Goal: Information Seeking & Learning: Learn about a topic

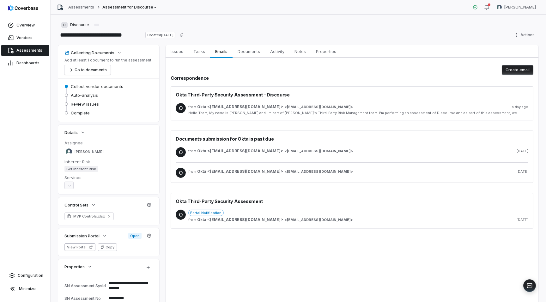
click at [26, 53] on span "Assessments" at bounding box center [29, 50] width 26 height 5
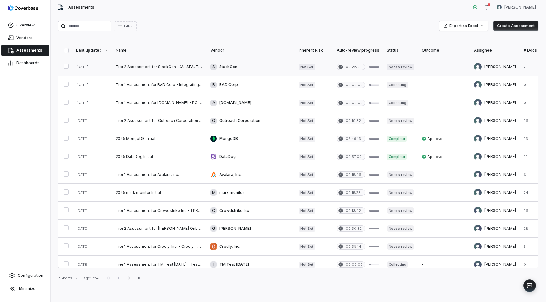
click at [165, 68] on link at bounding box center [159, 67] width 95 height 18
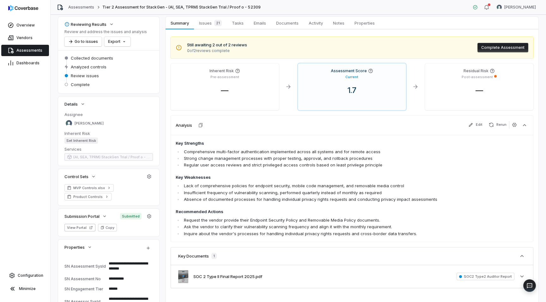
scroll to position [8, 0]
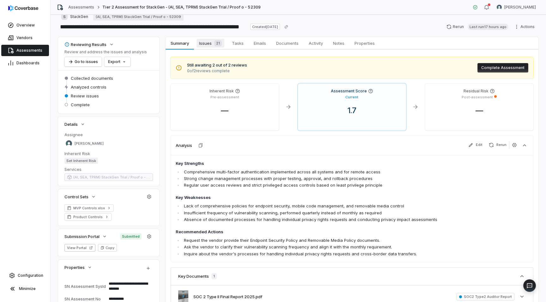
click at [208, 41] on span "Issues 21" at bounding box center [210, 43] width 28 height 9
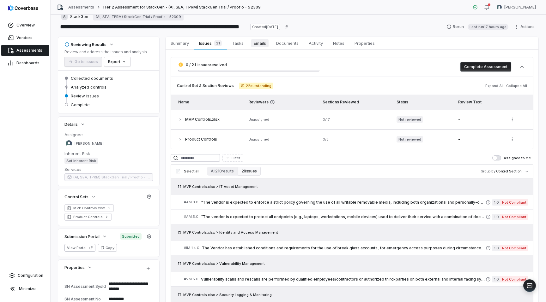
click at [256, 46] on span "Emails" at bounding box center [259, 43] width 17 height 8
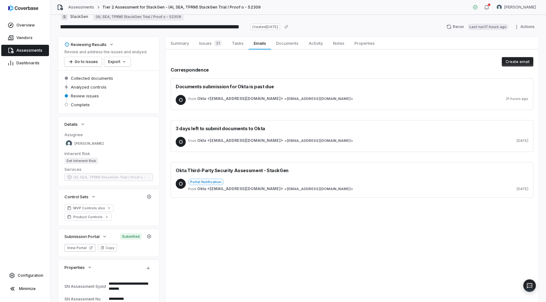
click at [287, 97] on span "[EMAIL_ADDRESS][DOMAIN_NAME]" at bounding box center [319, 99] width 64 height 5
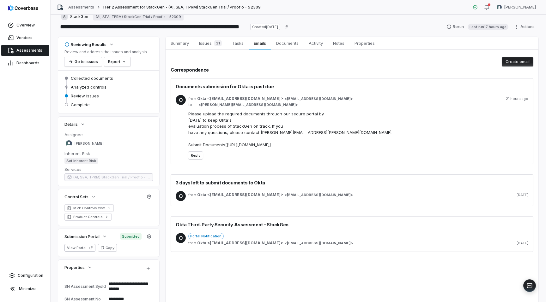
click at [302, 92] on div "O from Okta <[EMAIL_ADDRESS][DOMAIN_NAME]> < [EMAIL_ADDRESS][DOMAIN_NAME] > 21 …" at bounding box center [352, 127] width 352 height 75
click at [212, 44] on div "21" at bounding box center [217, 43] width 10 height 6
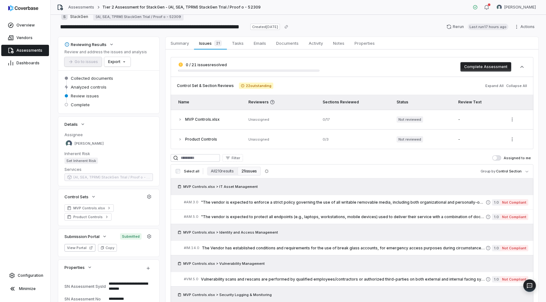
type textarea "*"
click at [33, 51] on span "Assessments" at bounding box center [29, 50] width 26 height 5
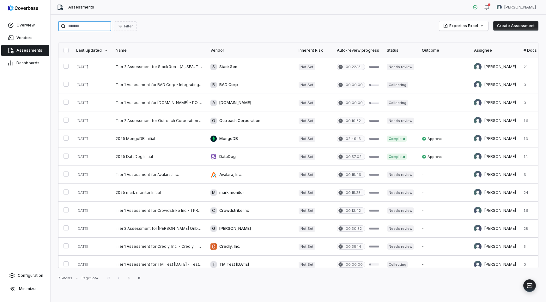
click at [88, 29] on input "search" at bounding box center [84, 26] width 53 height 10
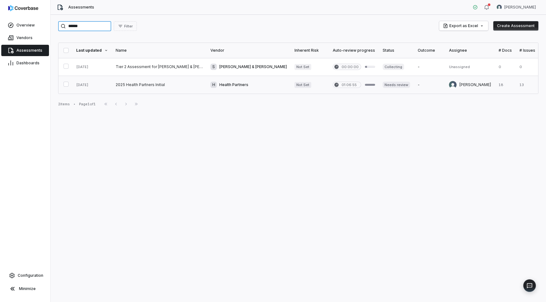
type input "******"
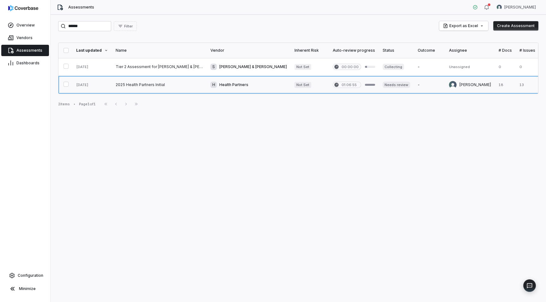
click at [168, 85] on link at bounding box center [159, 85] width 95 height 18
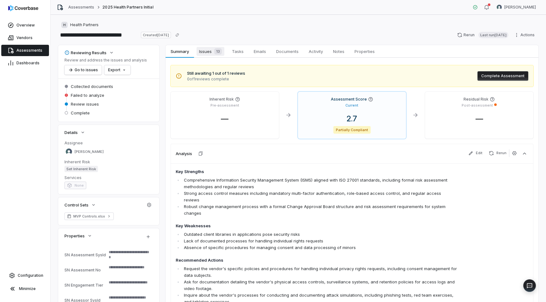
click at [208, 52] on span "Issues 13" at bounding box center [210, 51] width 28 height 9
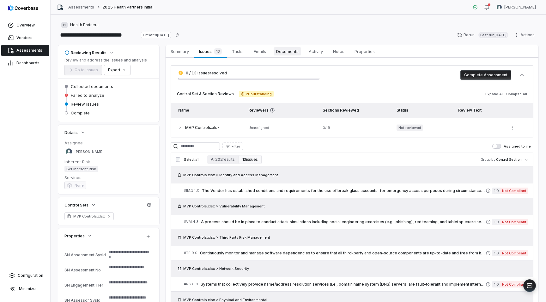
click at [296, 51] on span "Documents" at bounding box center [286, 51] width 27 height 8
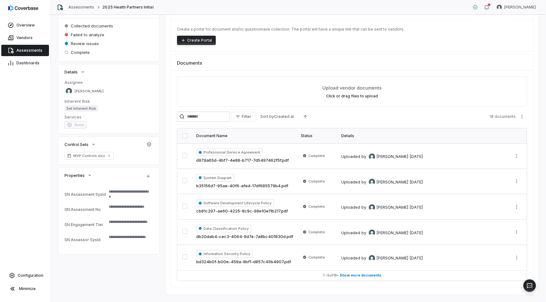
scroll to position [73, 0]
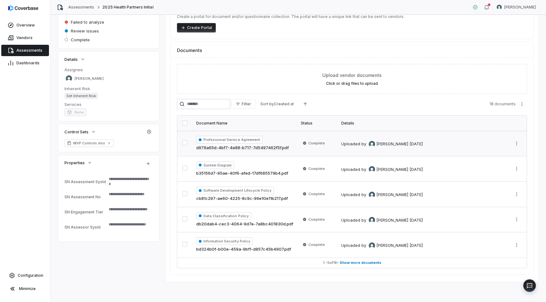
click at [239, 149] on link "d979a65d-4bf7-4e88-b717-7d5497462f5f.pdf" at bounding box center [242, 148] width 93 height 6
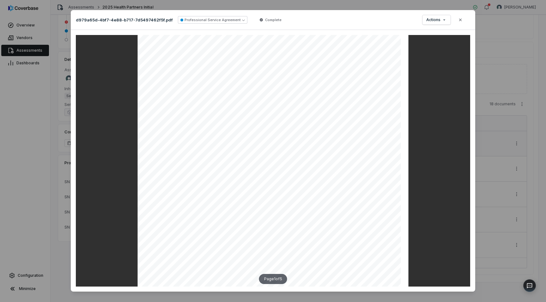
scroll to position [24, 0]
click at [461, 21] on icon "button" at bounding box center [460, 19] width 5 height 5
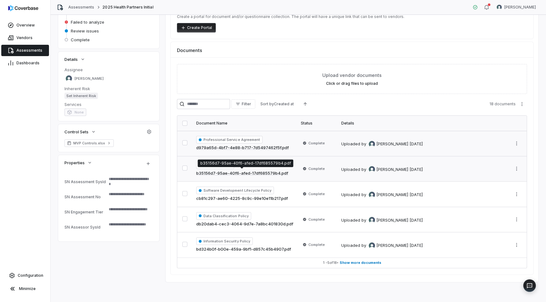
click at [268, 173] on link "b35156d7-95ae-40f6-afed-17df685579b4.pdf" at bounding box center [242, 173] width 92 height 6
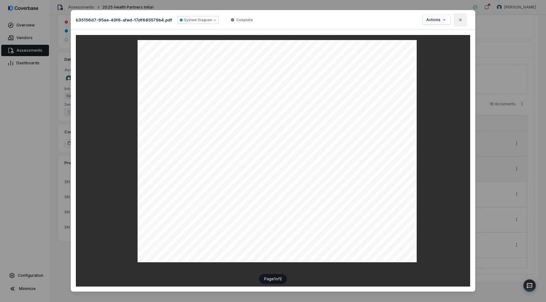
click at [461, 22] on button "Close" at bounding box center [459, 19] width 13 height 13
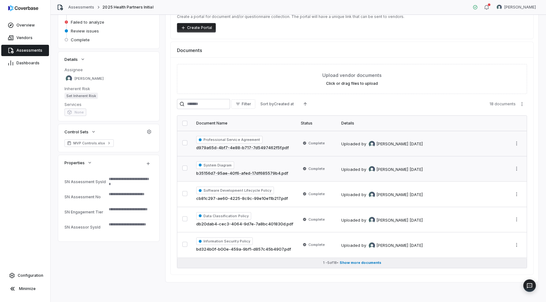
click at [361, 261] on span "Show more documents" at bounding box center [360, 263] width 42 height 5
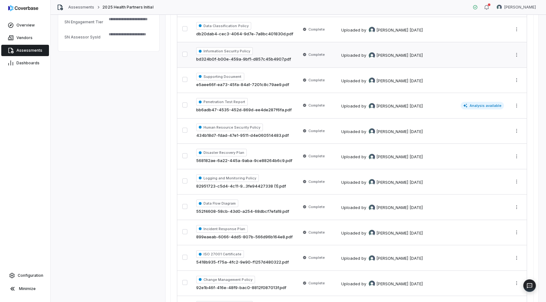
scroll to position [396, 0]
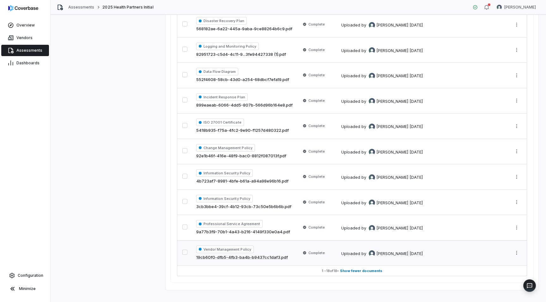
click at [270, 258] on link "19cb60f0-dfb5-4fb3-ba4b-b9437cc1daf3.pdf" at bounding box center [242, 258] width 92 height 6
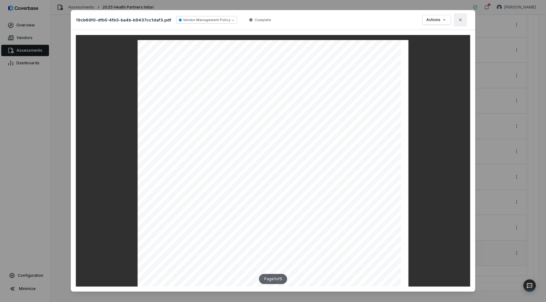
click at [459, 21] on icon "button" at bounding box center [460, 20] width 3 height 3
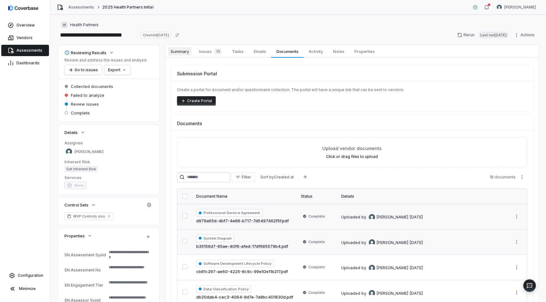
click at [186, 48] on span "Summary" at bounding box center [179, 51] width 23 height 8
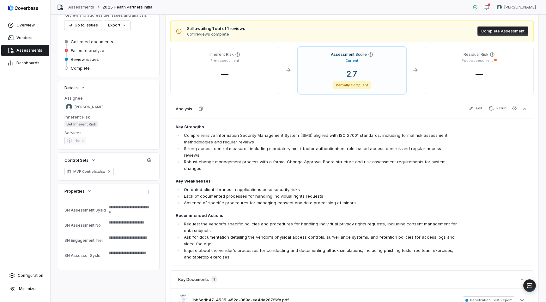
scroll to position [84, 0]
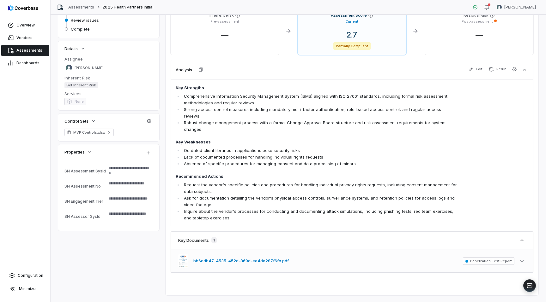
click at [197, 258] on button "bb6adb47-4535-452d-869d-ee4de287f6fa.pdf" at bounding box center [240, 261] width 95 height 6
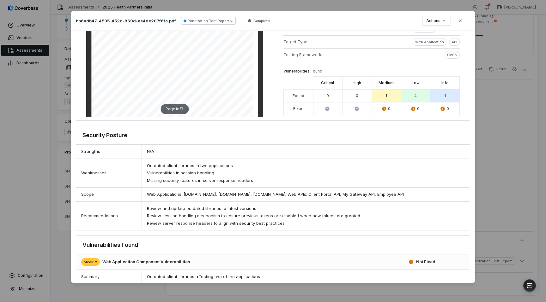
scroll to position [0, 0]
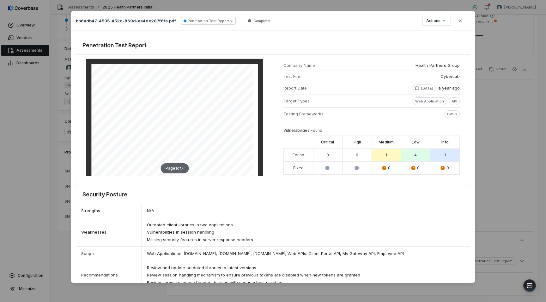
click at [424, 88] on p "[DATE]" at bounding box center [427, 88] width 12 height 5
click at [463, 23] on button "Close" at bounding box center [459, 20] width 13 height 13
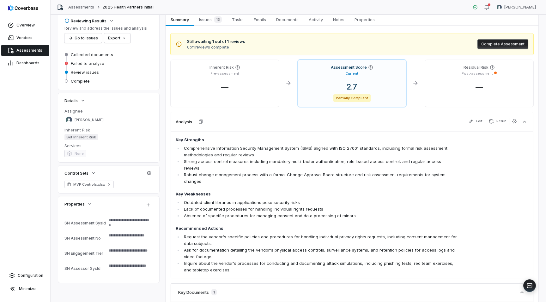
scroll to position [6, 0]
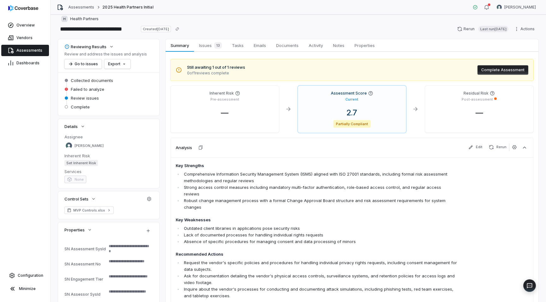
type textarea "*"
